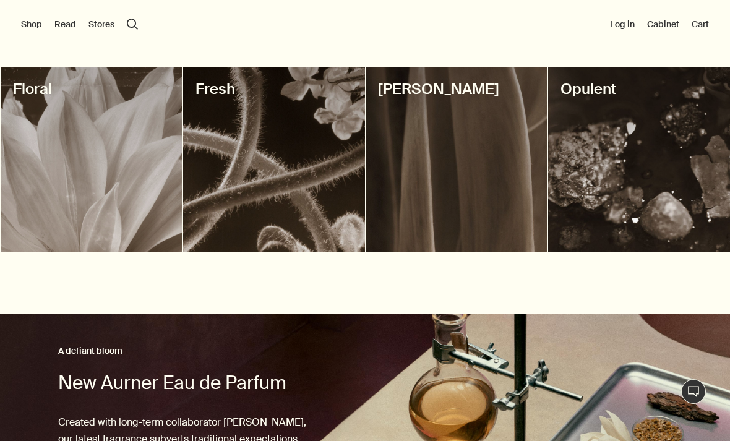
scroll to position [454, 0]
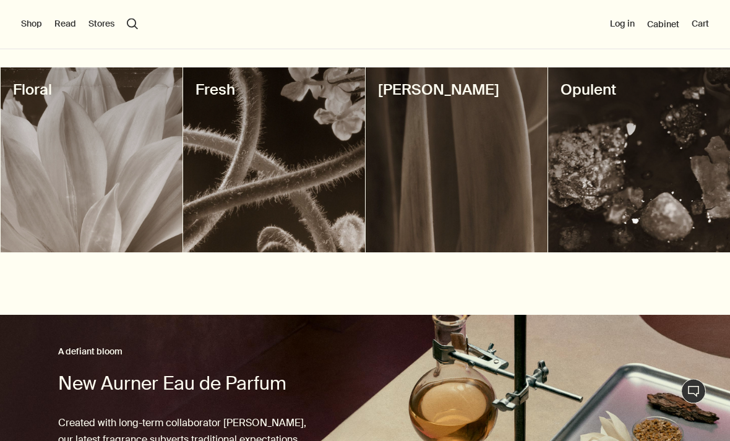
click at [233, 243] on div at bounding box center [274, 160] width 182 height 185
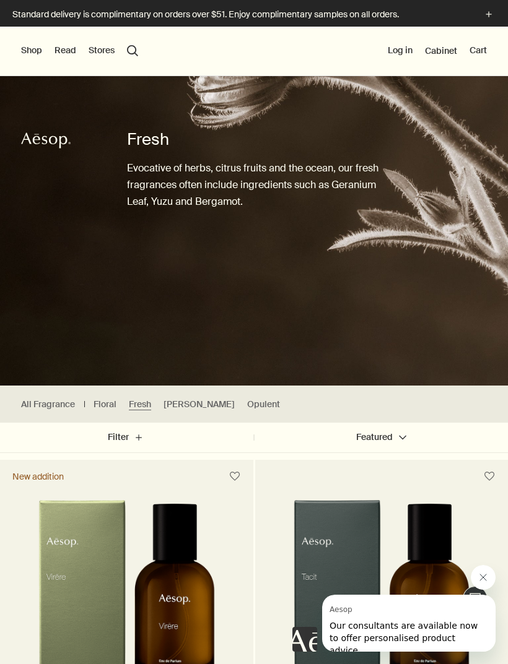
click at [129, 46] on button "search Search" at bounding box center [132, 50] width 11 height 11
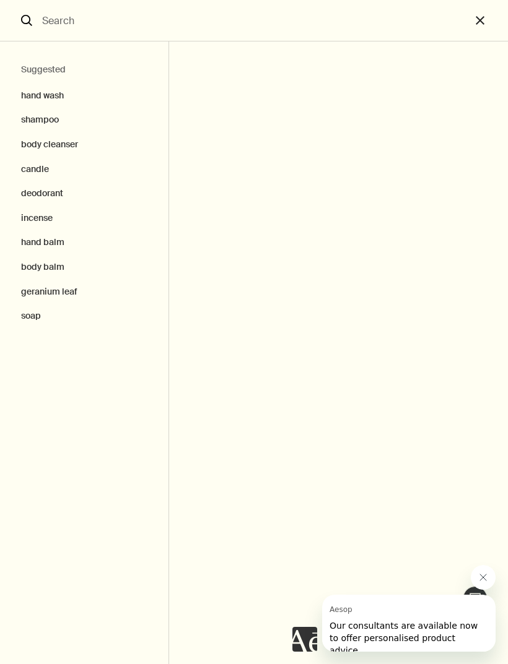
click at [34, 192] on button "deodorant" at bounding box center [84, 193] width 168 height 25
type input "deodorant"
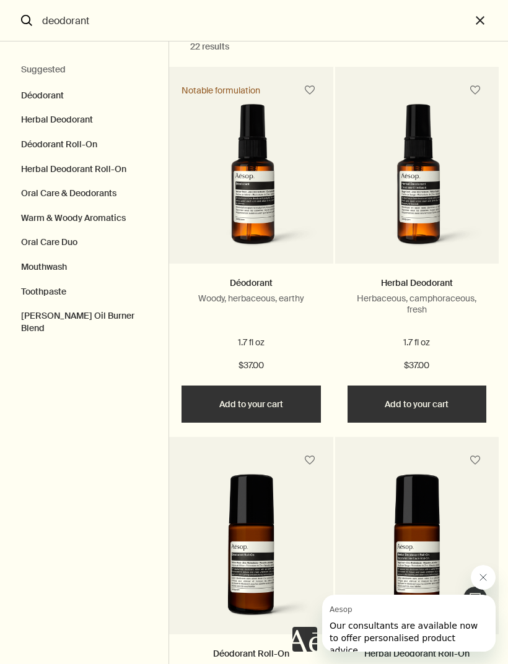
scroll to position [22, 0]
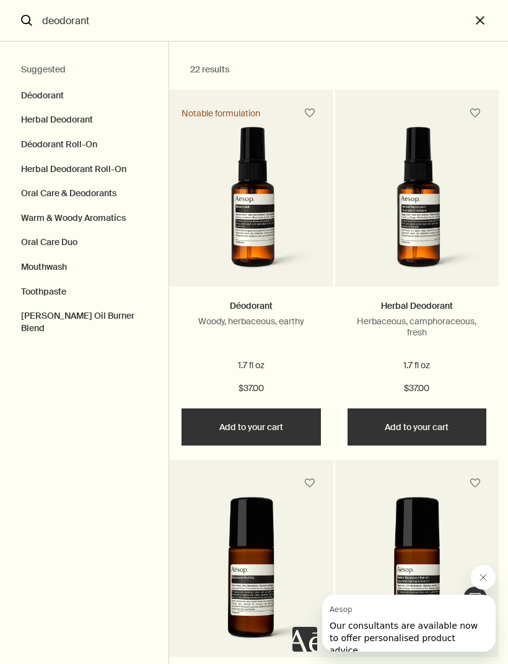
scroll to position [321, 0]
click at [477, 14] on button "close" at bounding box center [488, 20] width 37 height 41
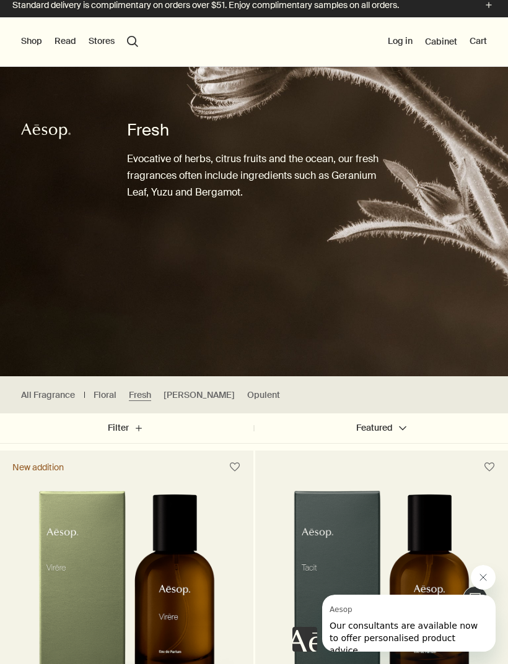
scroll to position [0, 0]
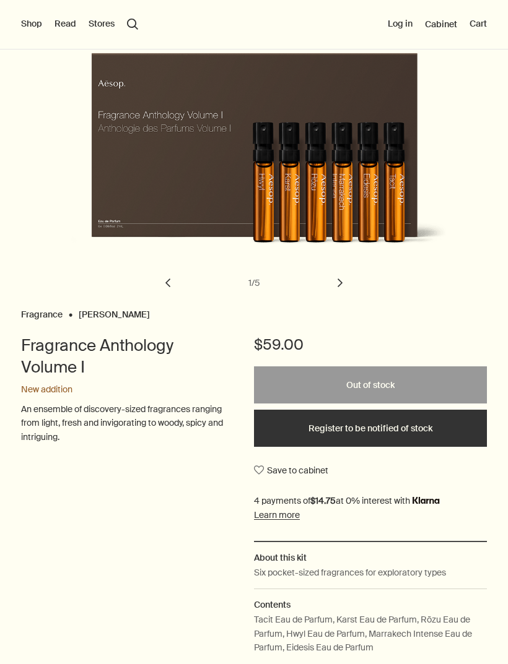
scroll to position [111, 0]
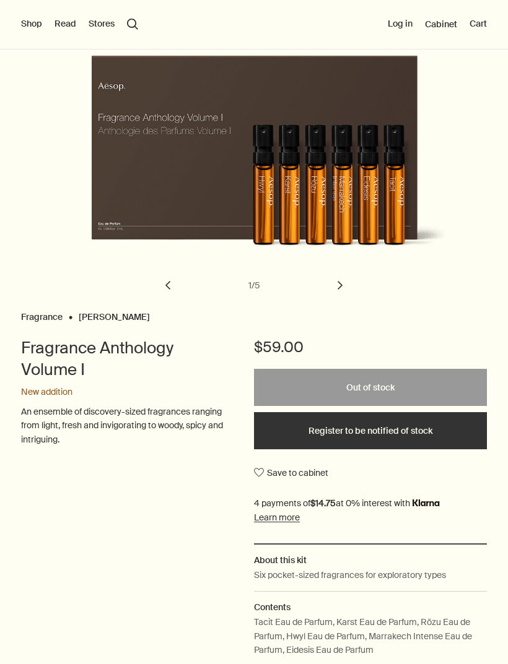
click at [345, 287] on button "chevron" at bounding box center [339, 285] width 27 height 27
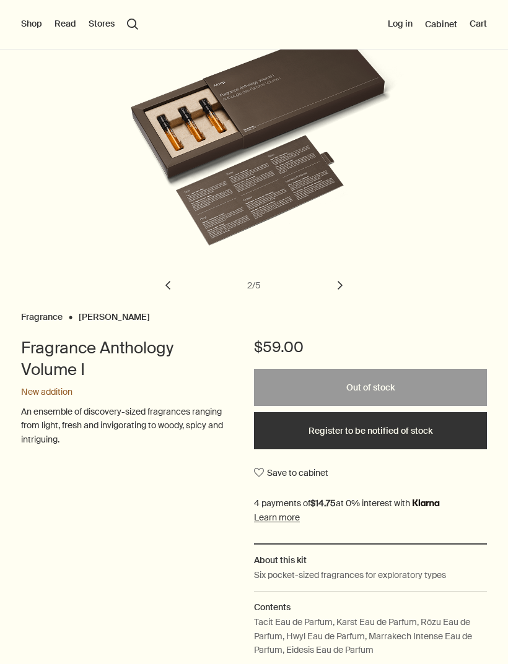
click at [345, 283] on button "chevron" at bounding box center [339, 285] width 27 height 27
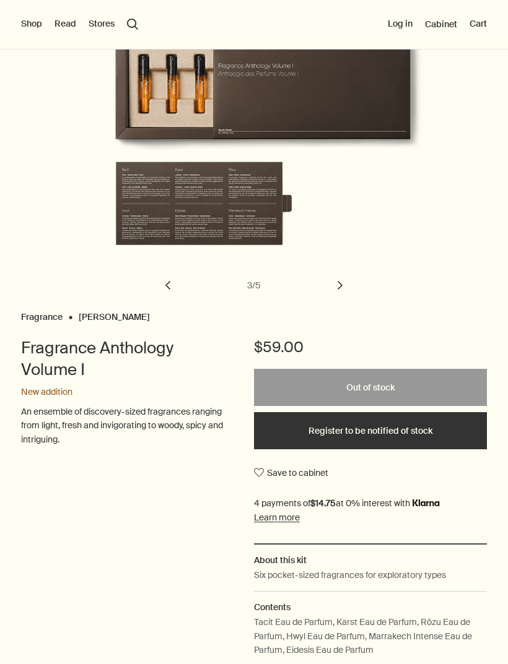
click at [345, 283] on button "chevron" at bounding box center [339, 285] width 27 height 27
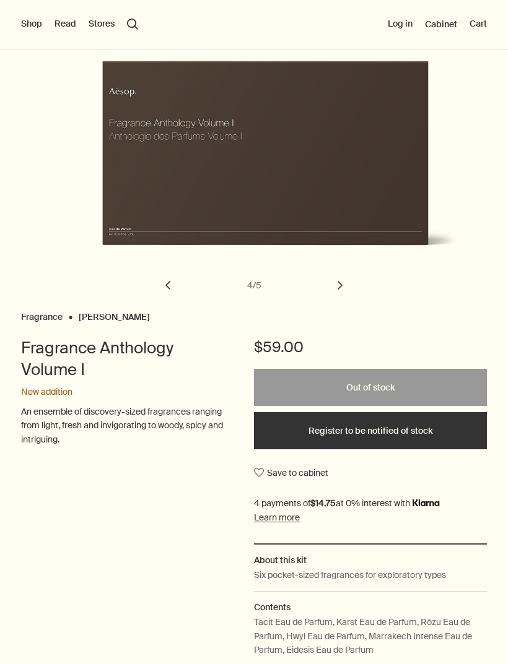
click at [345, 279] on button "chevron" at bounding box center [339, 285] width 27 height 27
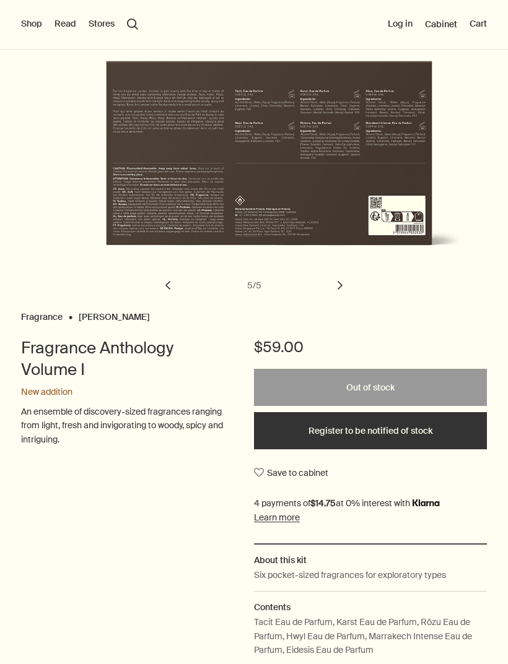
click at [344, 283] on button "chevron" at bounding box center [339, 285] width 27 height 27
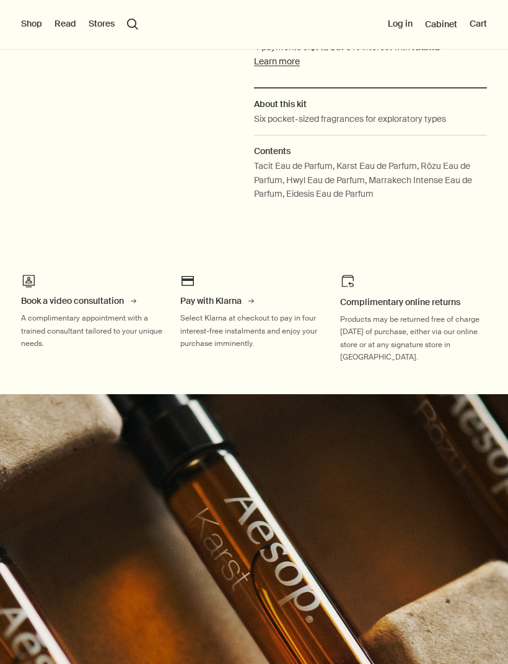
scroll to position [566, 0]
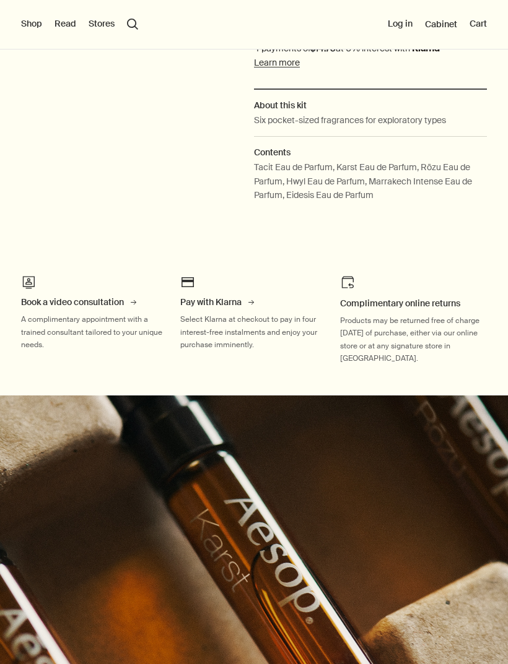
click at [27, 29] on button "Shop" at bounding box center [31, 24] width 21 height 12
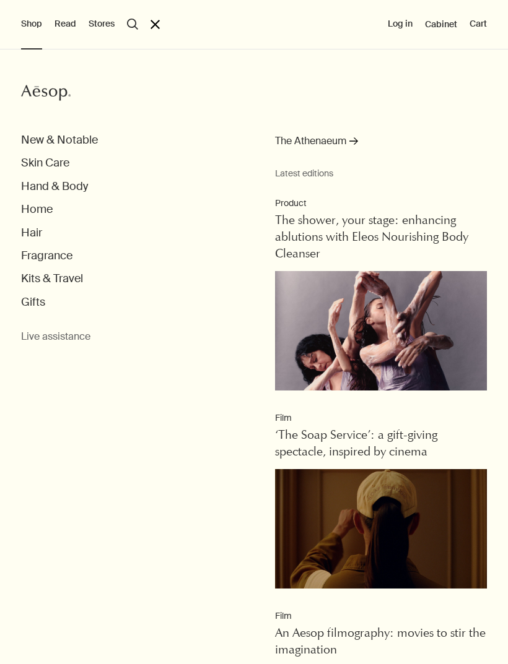
click at [33, 259] on button "Fragrance" at bounding box center [46, 256] width 51 height 14
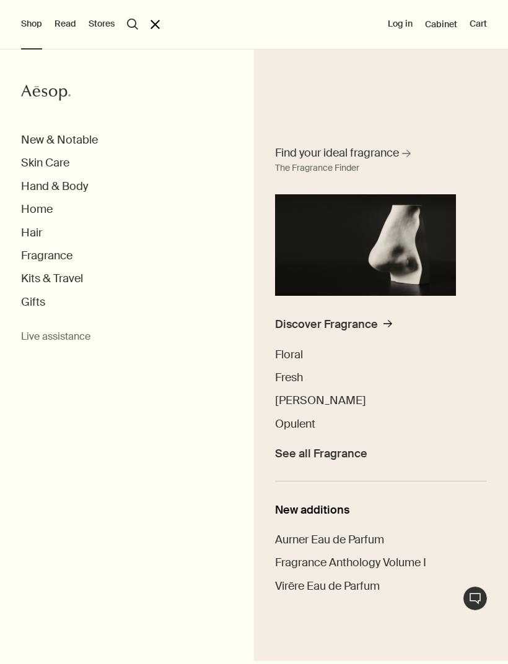
click at [297, 380] on span "Fresh" at bounding box center [289, 377] width 28 height 15
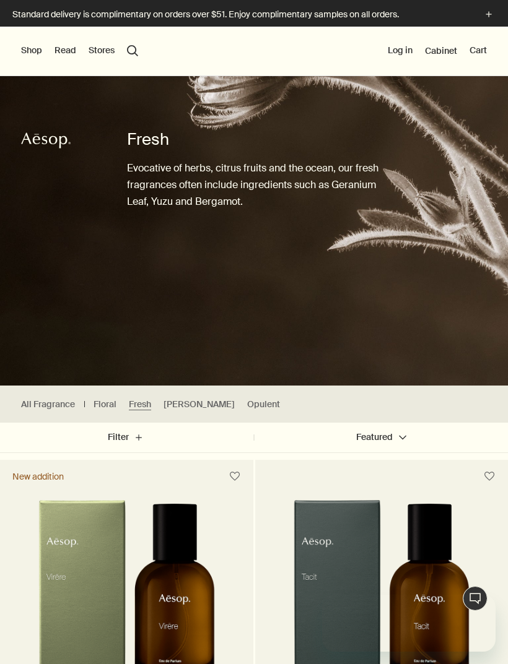
click at [183, 403] on link "[PERSON_NAME]" at bounding box center [198, 405] width 71 height 12
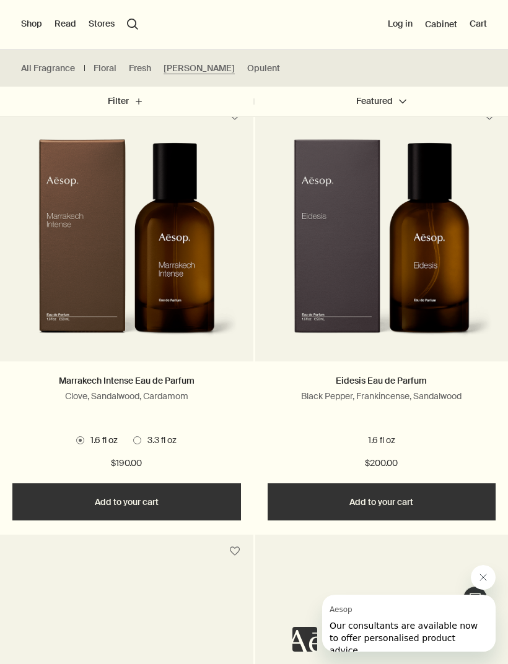
scroll to position [795, 0]
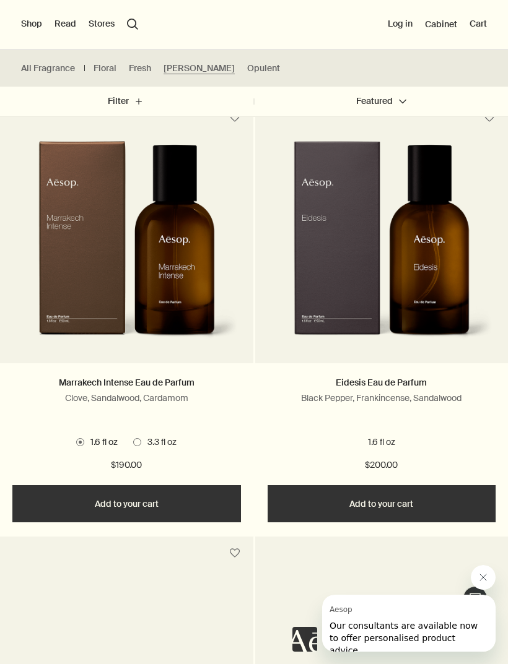
click at [247, 72] on link "Opulent" at bounding box center [263, 69] width 33 height 12
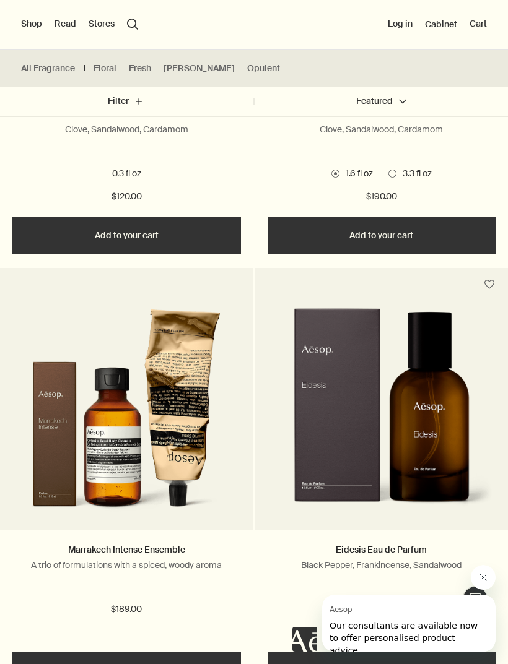
scroll to position [568, 0]
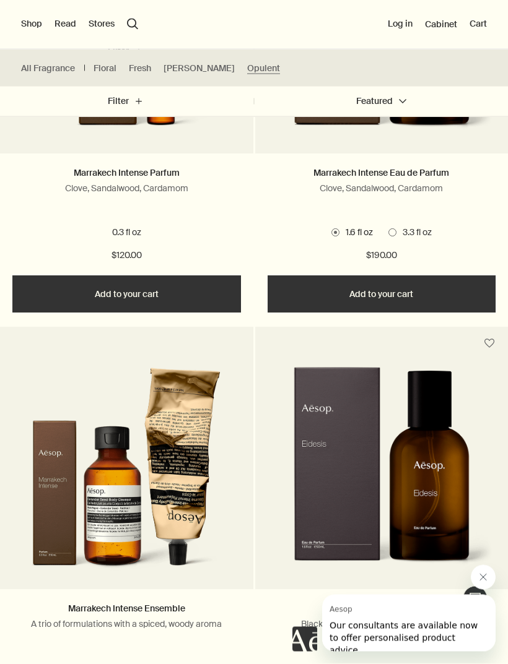
click at [103, 69] on link "Floral" at bounding box center [104, 69] width 23 height 12
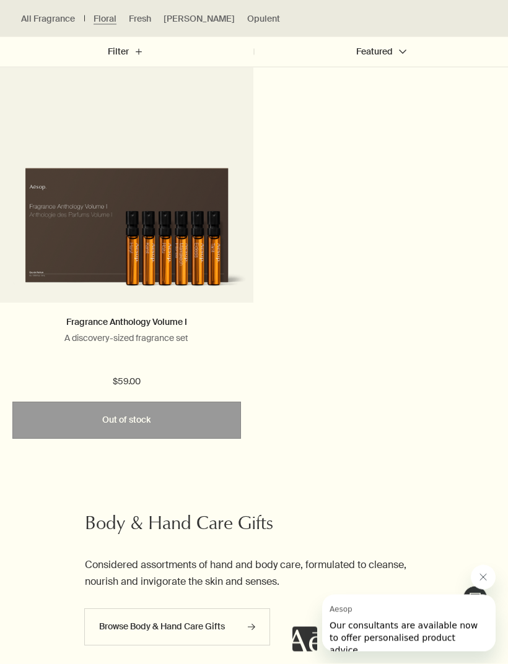
scroll to position [1291, 0]
click at [94, 325] on link "Fragrance Anthology Volume I" at bounding box center [126, 321] width 121 height 11
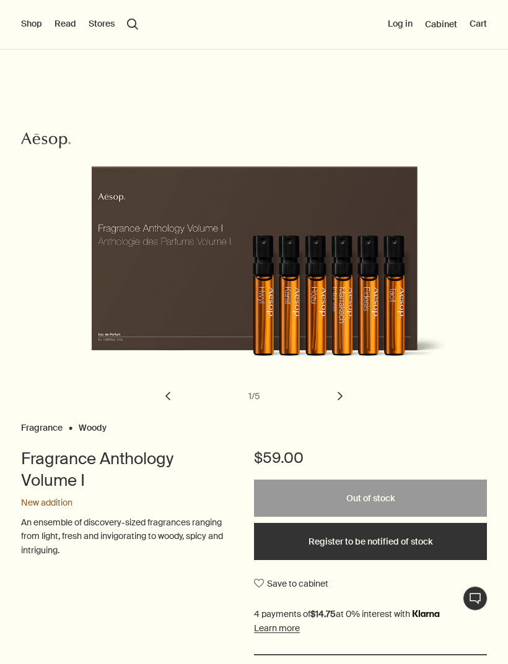
scroll to position [246, 0]
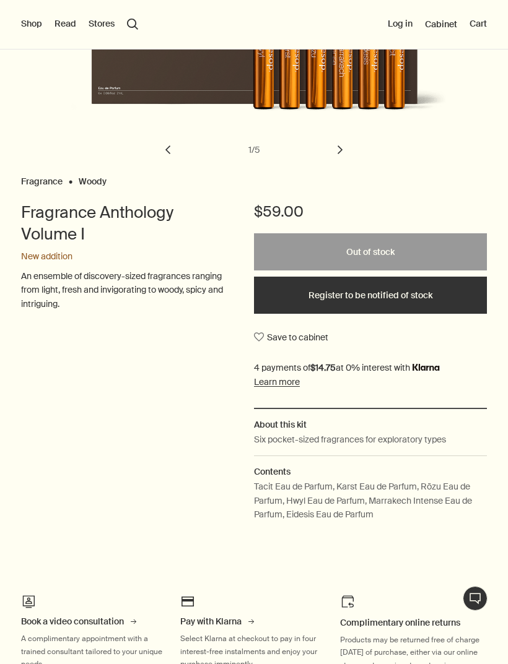
click at [436, 297] on button "Register to be notified of stock" at bounding box center [370, 295] width 233 height 37
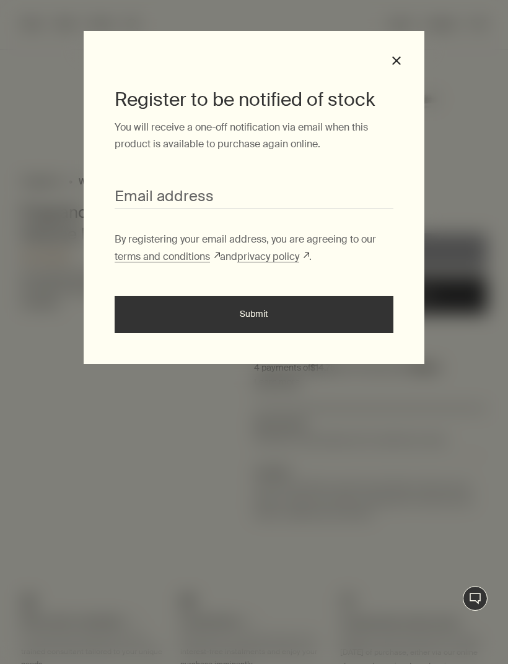
click at [138, 204] on input "Email address" at bounding box center [254, 197] width 279 height 23
type input "**********"
click at [345, 316] on button "Submit" at bounding box center [254, 314] width 279 height 37
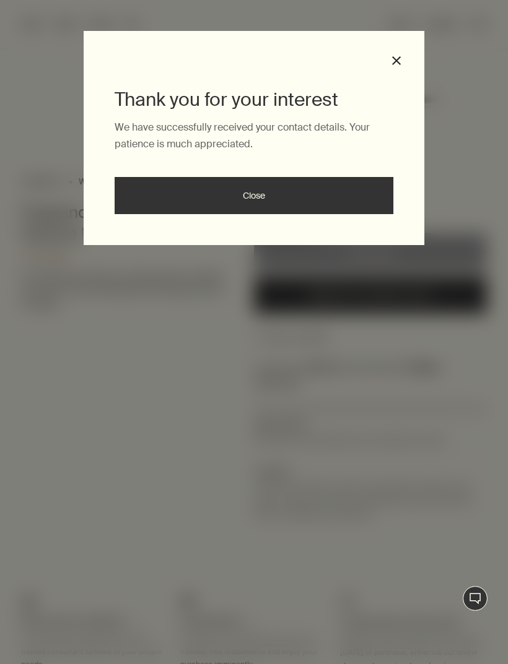
click at [152, 197] on button "Close" at bounding box center [254, 195] width 279 height 37
